Goal: Task Accomplishment & Management: Manage account settings

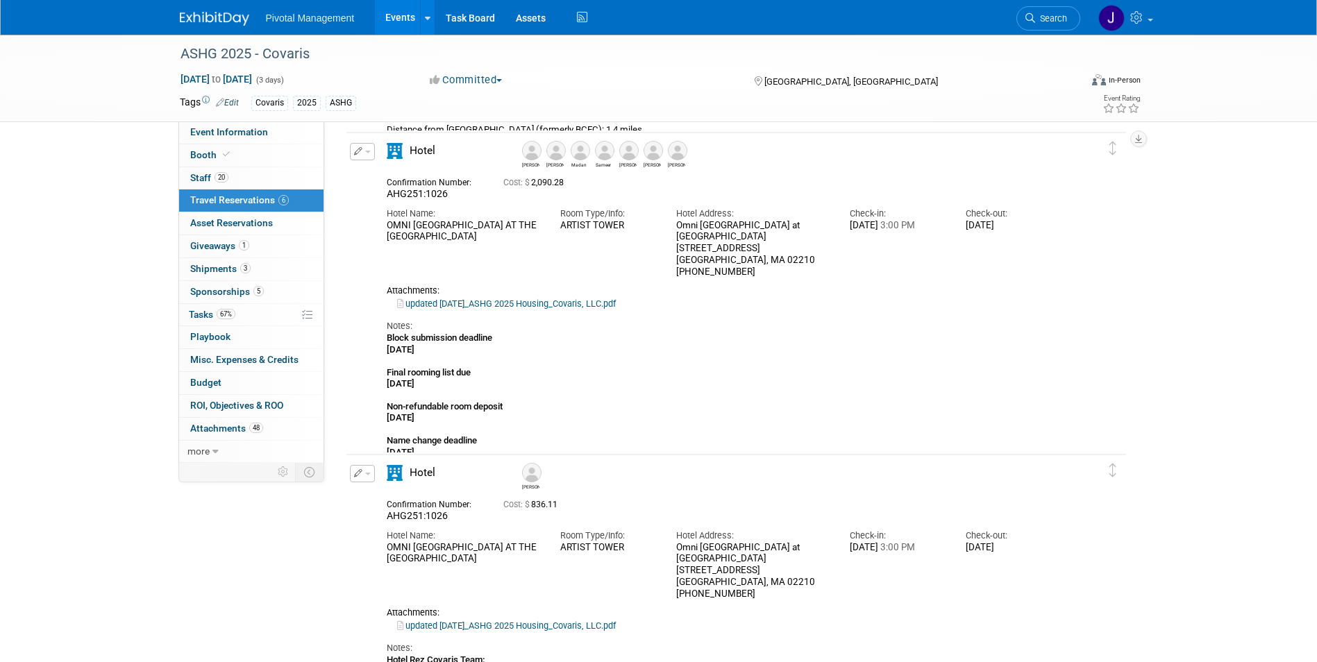
scroll to position [355, 0]
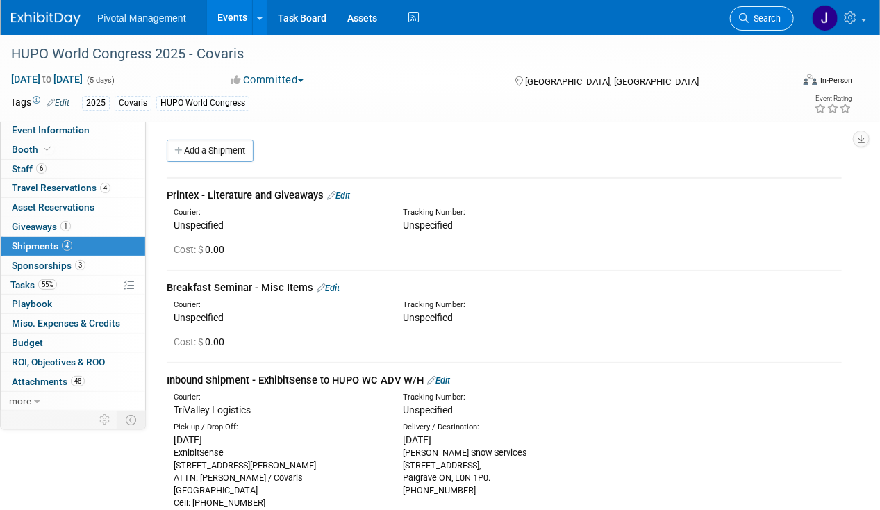
click at [777, 16] on span "Search" at bounding box center [764, 18] width 32 height 10
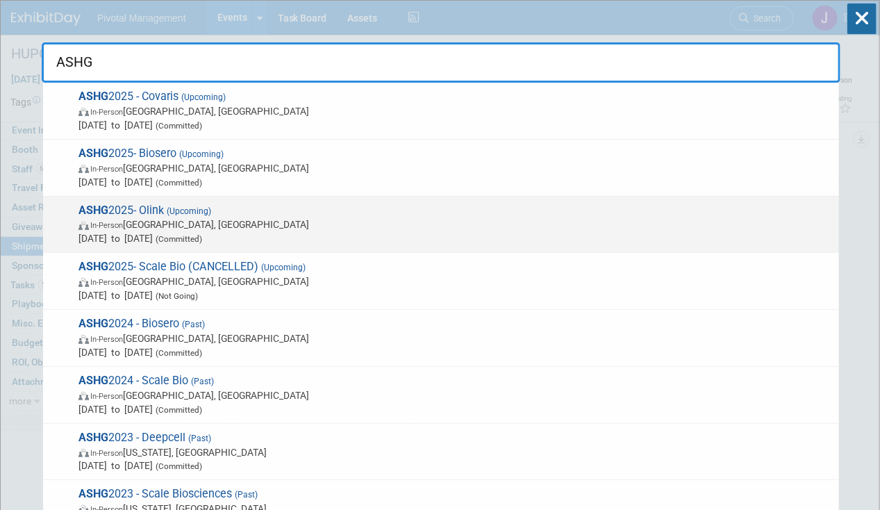
type input "ASHG"
click at [311, 213] on span "ASHG 2025- Olink (Upcoming) In-Person Boston, MA Oct 15, 2025 to Oct 17, 2025 (…" at bounding box center [453, 224] width 758 height 42
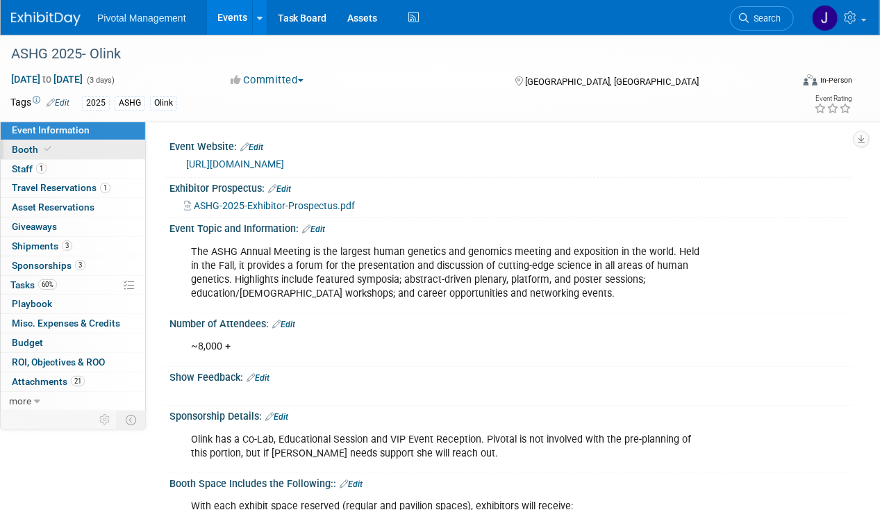
click at [72, 155] on link "Booth" at bounding box center [73, 149] width 144 height 19
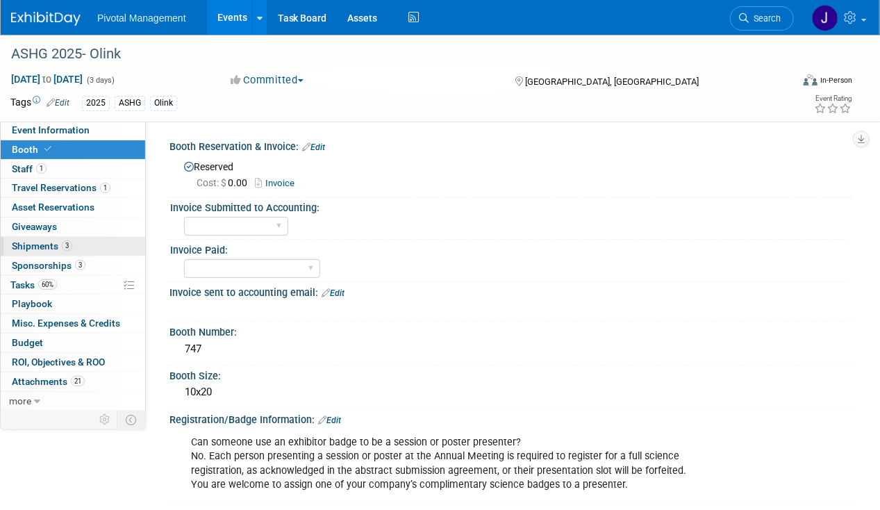
click at [83, 237] on link "3 Shipments 3" at bounding box center [73, 246] width 144 height 19
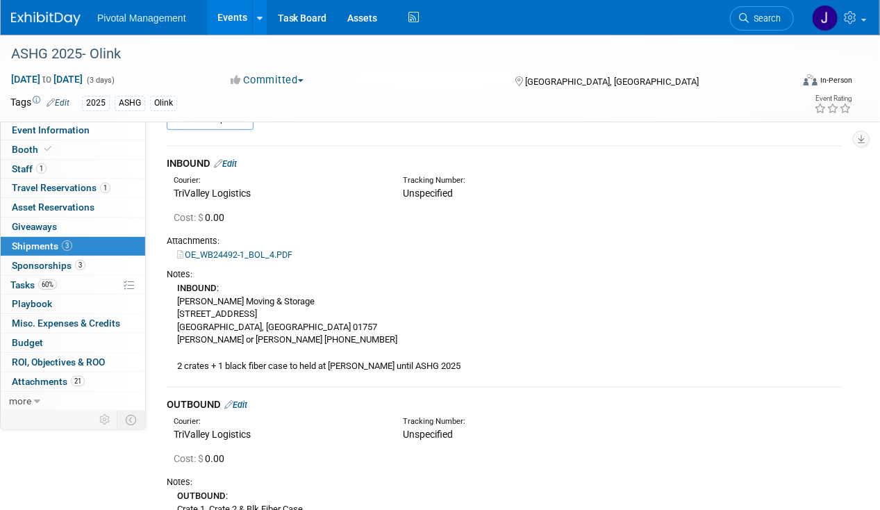
scroll to position [31, 0]
click at [235, 169] on div "INBOUND Edit" at bounding box center [504, 164] width 675 height 15
click at [235, 163] on link "Edit" at bounding box center [225, 164] width 23 height 10
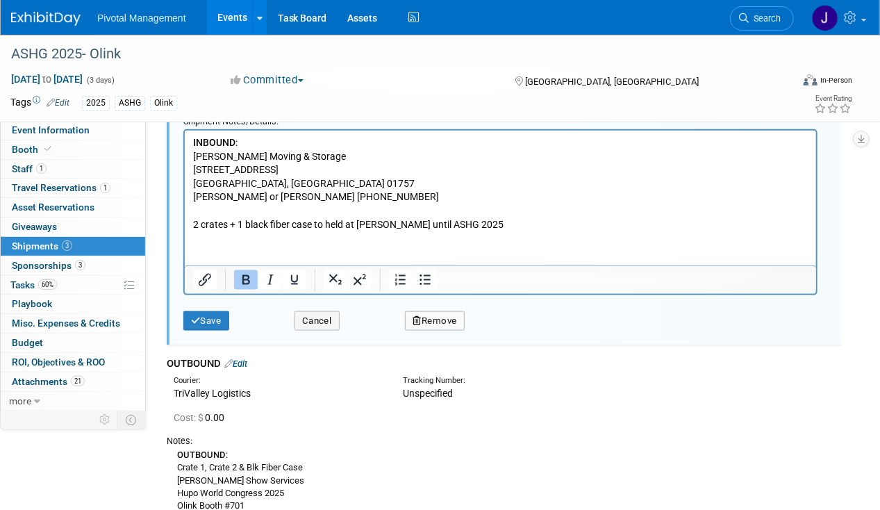
scroll to position [628, 0]
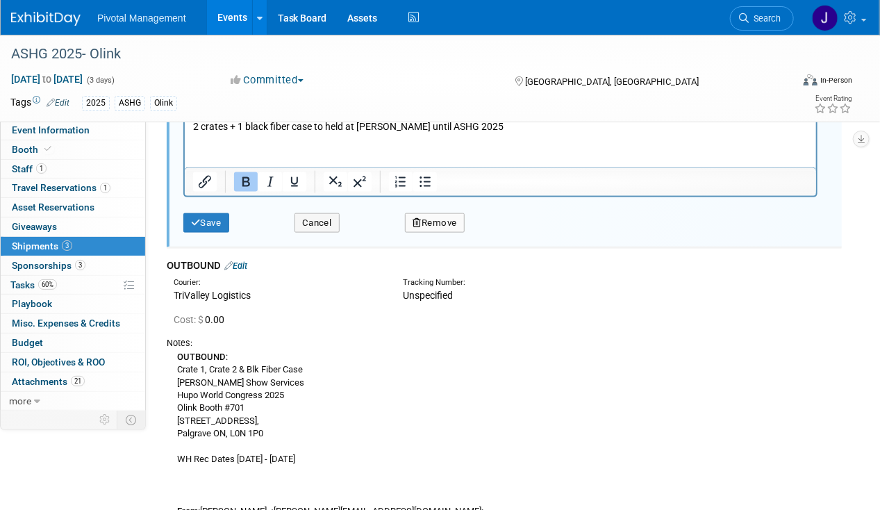
click at [476, 133] on html "INBOUND : Gallo Moving & Storage 120 Quarry Rd Milford, MA 01757 Joe or Megan 5…" at bounding box center [499, 82] width 631 height 101
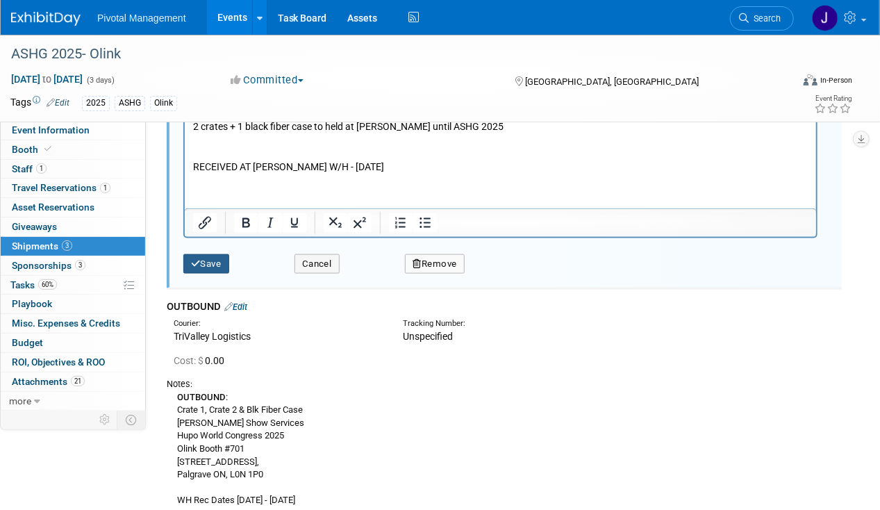
click at [210, 254] on button "Save" at bounding box center [206, 263] width 46 height 19
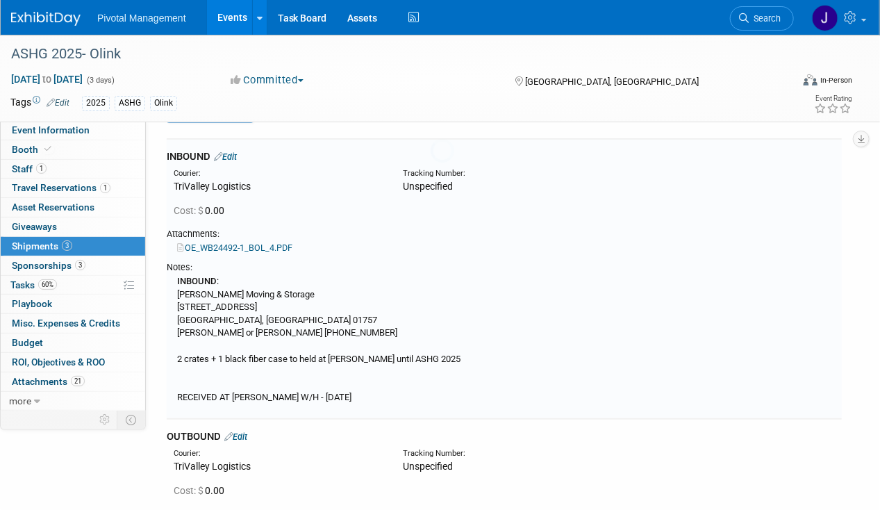
scroll to position [20, 0]
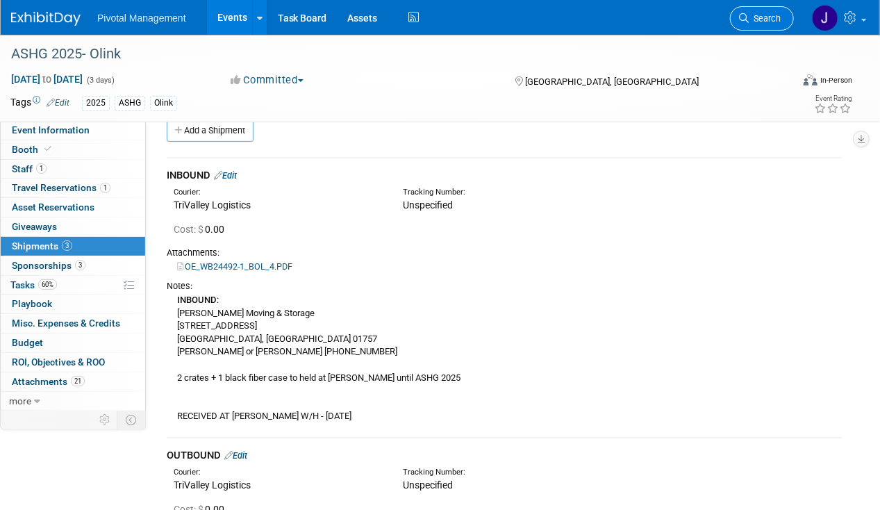
click at [786, 17] on link "Search" at bounding box center [762, 18] width 64 height 24
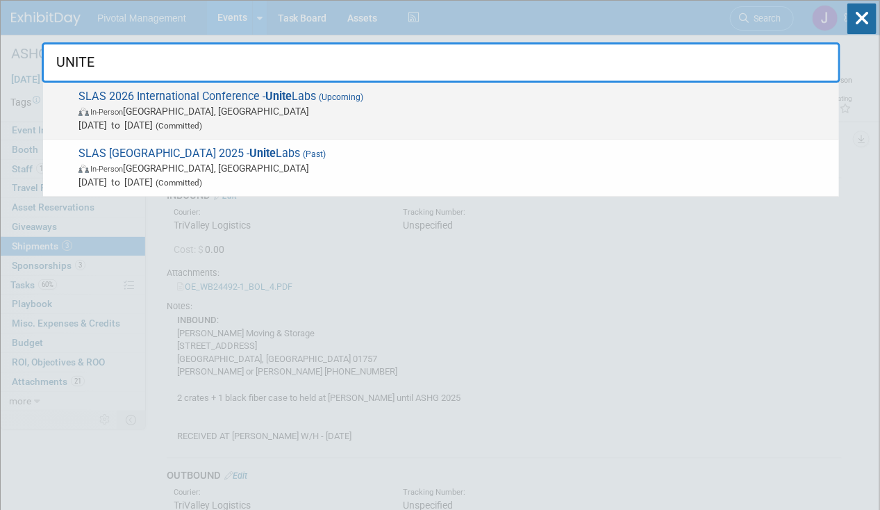
type input "UNITE"
click at [446, 108] on span "In-Person Boston, MA" at bounding box center [454, 111] width 753 height 14
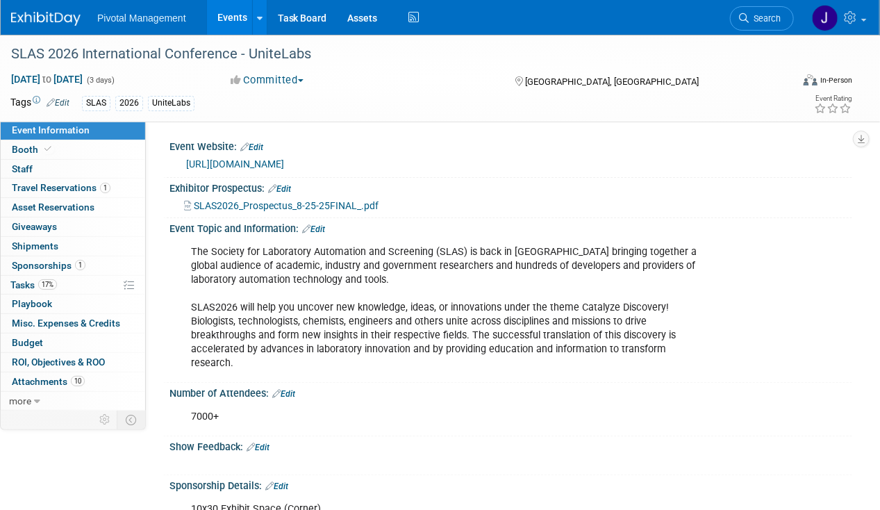
click at [41, 137] on link "Event Information" at bounding box center [73, 130] width 144 height 19
click at [40, 147] on span "Booth" at bounding box center [33, 149] width 42 height 11
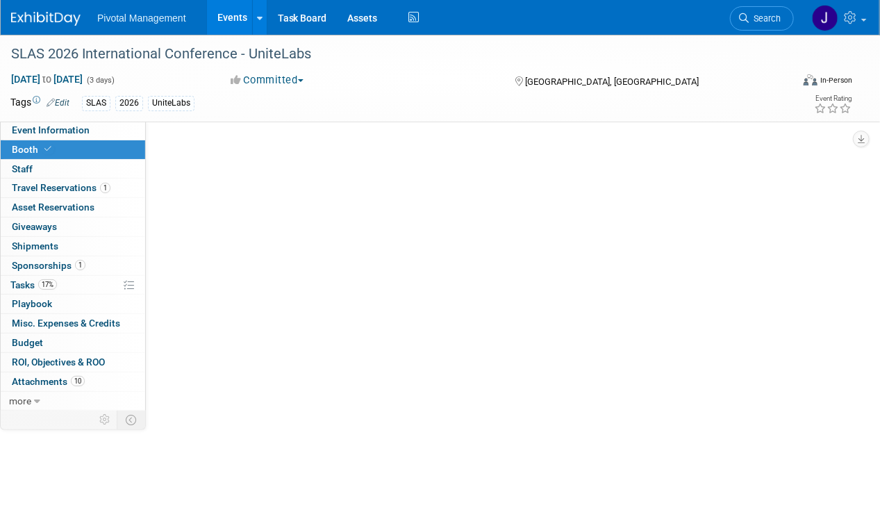
select select "Yes"
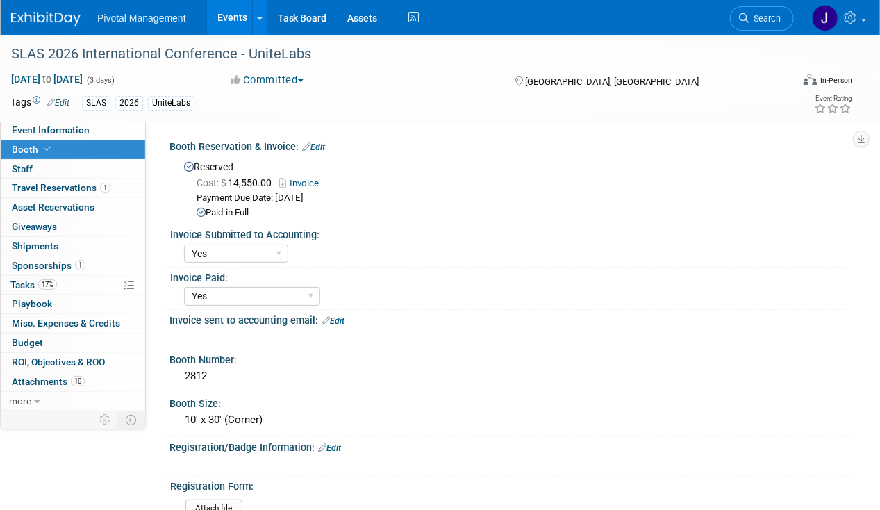
click at [325, 147] on link "Edit" at bounding box center [313, 147] width 23 height 10
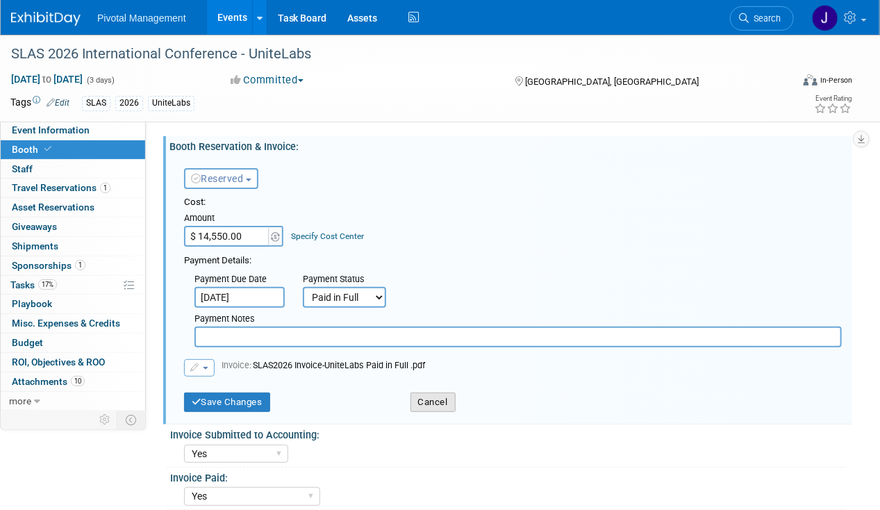
click at [438, 403] on button "Cancel" at bounding box center [432, 401] width 45 height 19
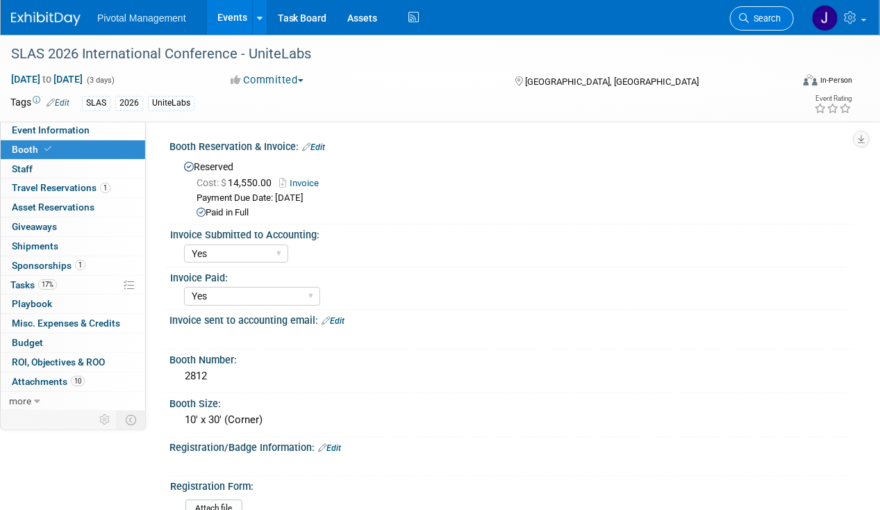
click at [755, 12] on link "Search" at bounding box center [762, 18] width 64 height 24
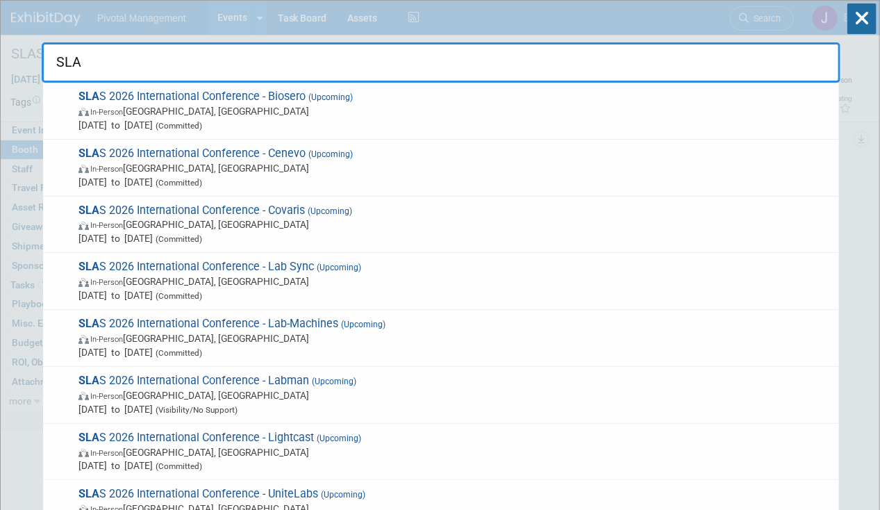
type input "SLAS"
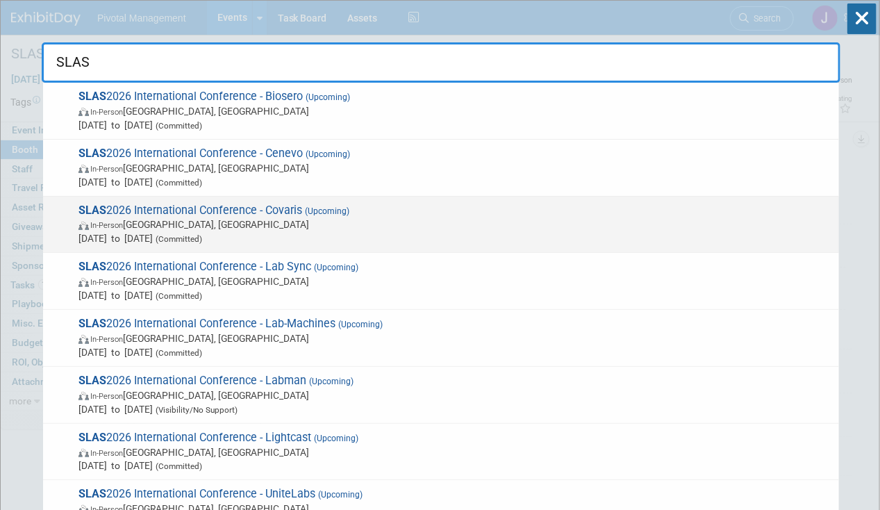
click at [487, 218] on span "In-Person Boston, MA" at bounding box center [454, 224] width 753 height 14
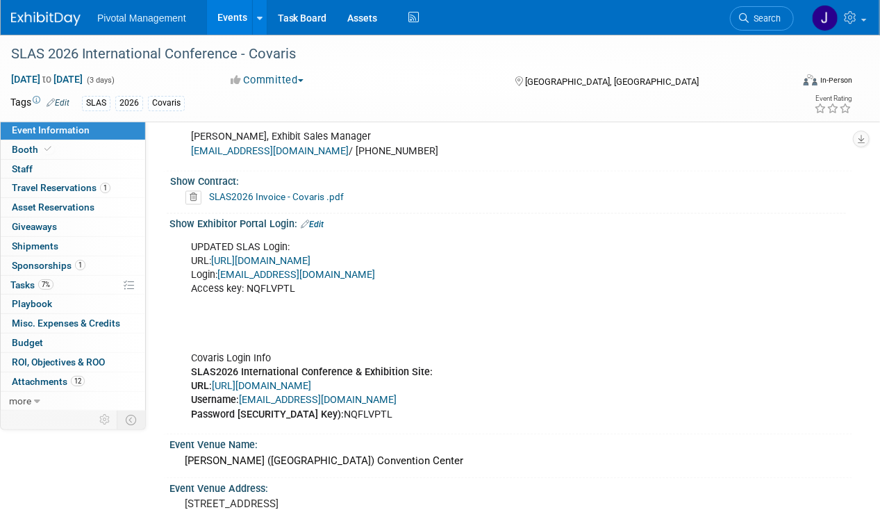
scroll to position [914, 0]
